Goal: Information Seeking & Learning: Learn about a topic

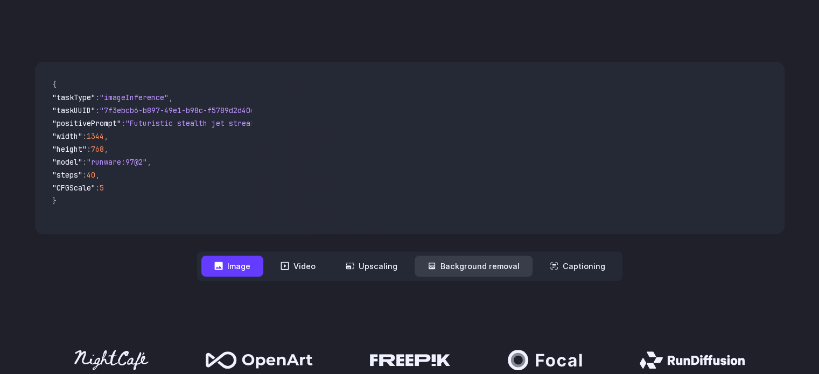
click at [459, 262] on button "Background removal" at bounding box center [474, 266] width 118 height 21
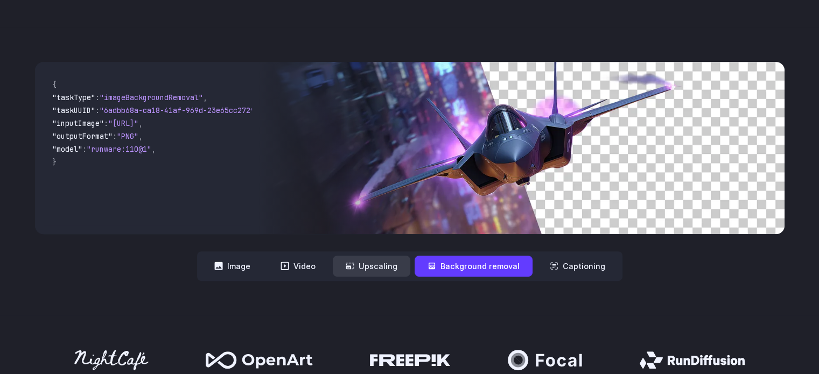
click at [386, 269] on button "Upscaling" at bounding box center [372, 266] width 78 height 21
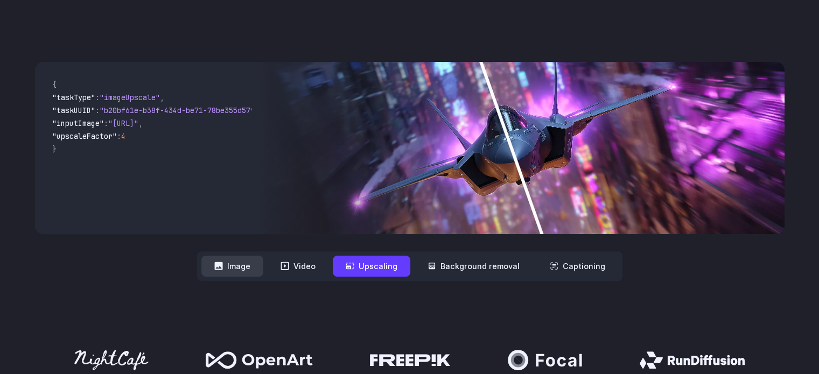
click at [251, 266] on button "Image" at bounding box center [232, 266] width 62 height 21
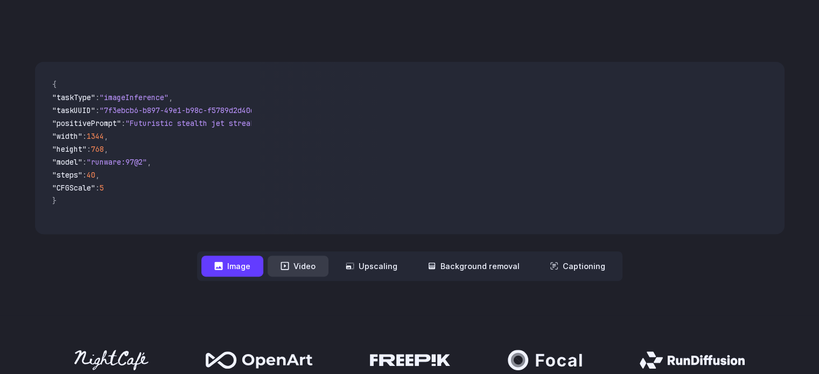
click at [279, 259] on button "Video" at bounding box center [298, 266] width 61 height 21
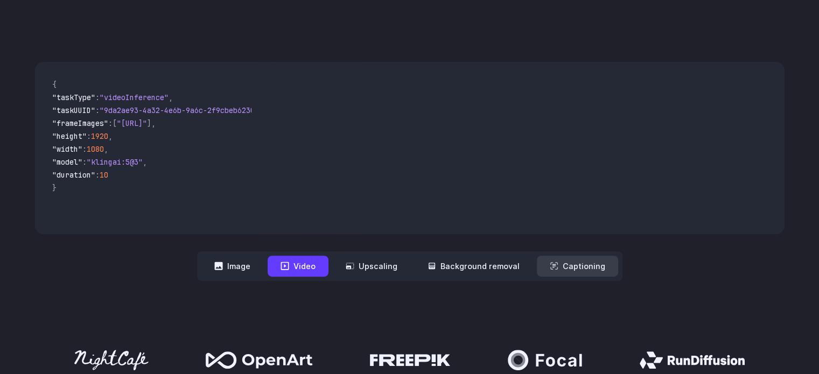
click at [581, 260] on button "Captioning" at bounding box center [577, 266] width 81 height 21
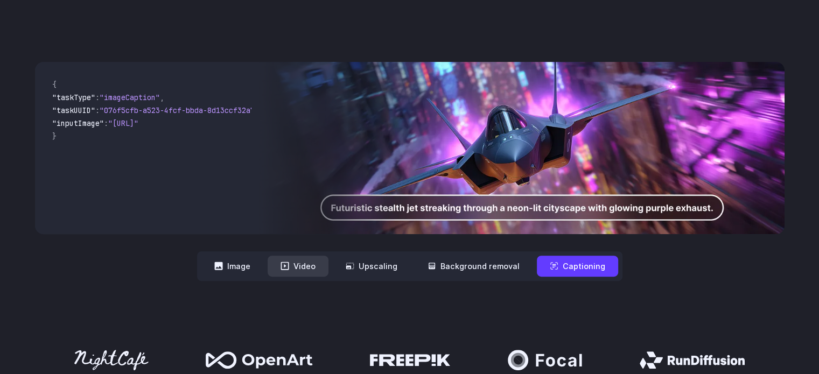
drag, startPoint x: 299, startPoint y: 278, endPoint x: 299, endPoint y: 270, distance: 7.6
click at [299, 270] on nav "**********" at bounding box center [409, 266] width 425 height 30
click at [299, 270] on button "Video" at bounding box center [298, 266] width 61 height 21
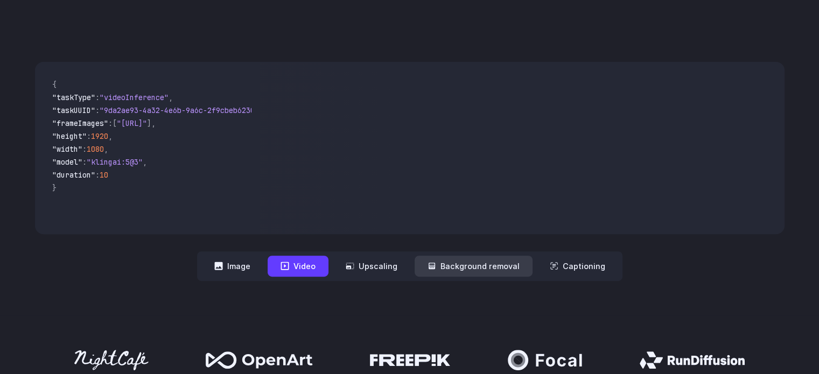
click at [435, 264] on icon at bounding box center [432, 266] width 6 height 6
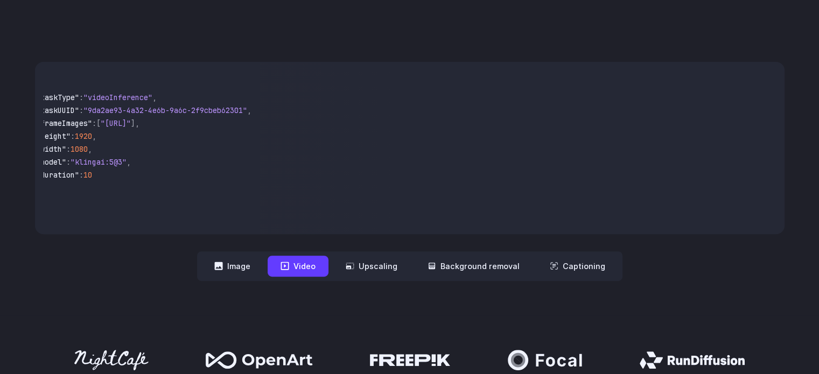
scroll to position [0, 90]
click at [239, 273] on button "Image" at bounding box center [232, 266] width 62 height 21
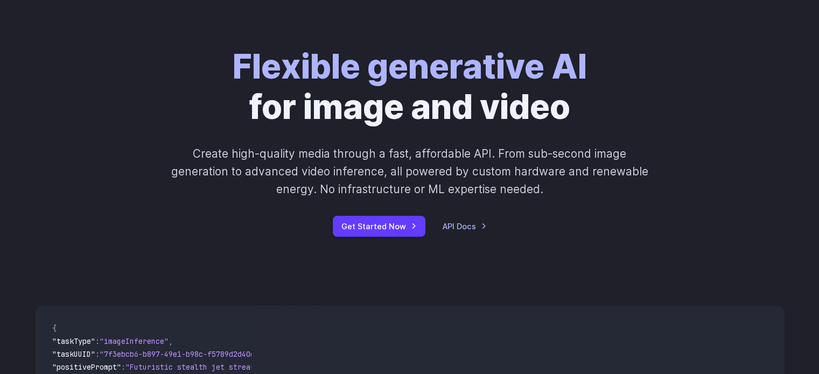
scroll to position [0, 0]
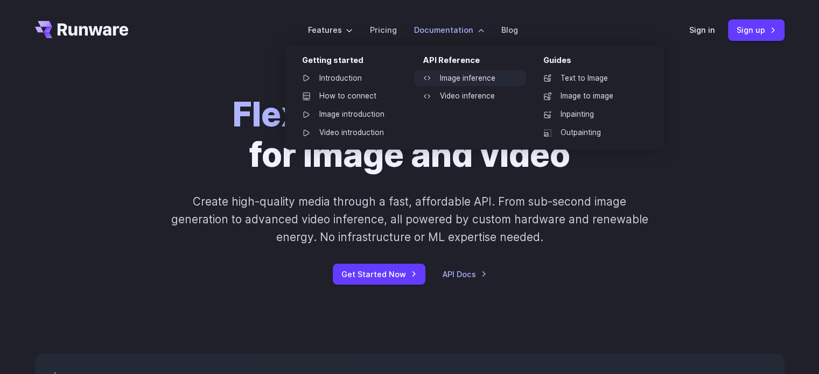
click at [447, 73] on link "Image inference" at bounding box center [470, 79] width 112 height 16
